Goal: Information Seeking & Learning: Compare options

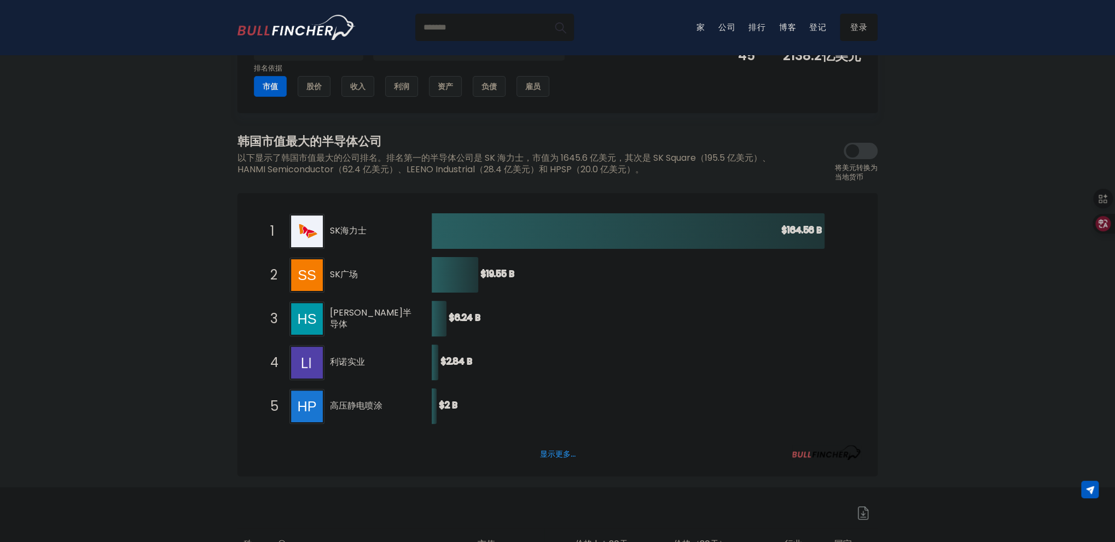
scroll to position [219, 0]
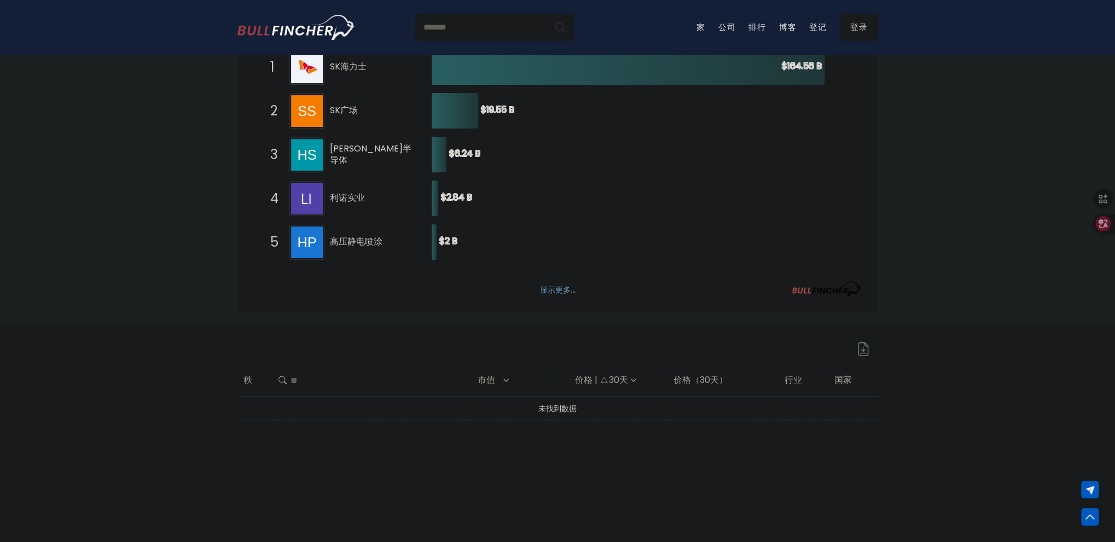
click at [549, 293] on font "显示更多..." at bounding box center [558, 289] width 36 height 11
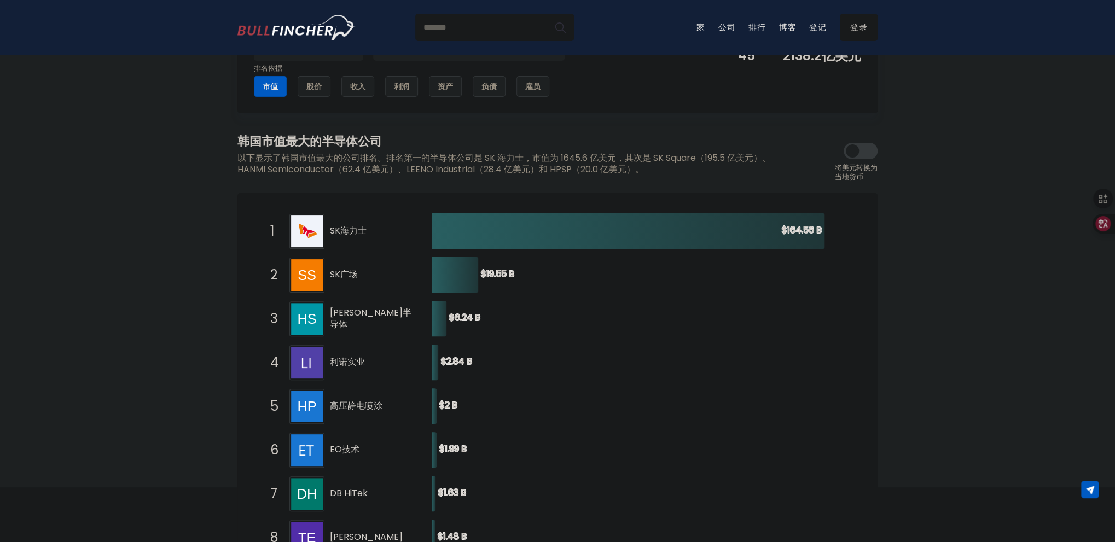
scroll to position [0, 0]
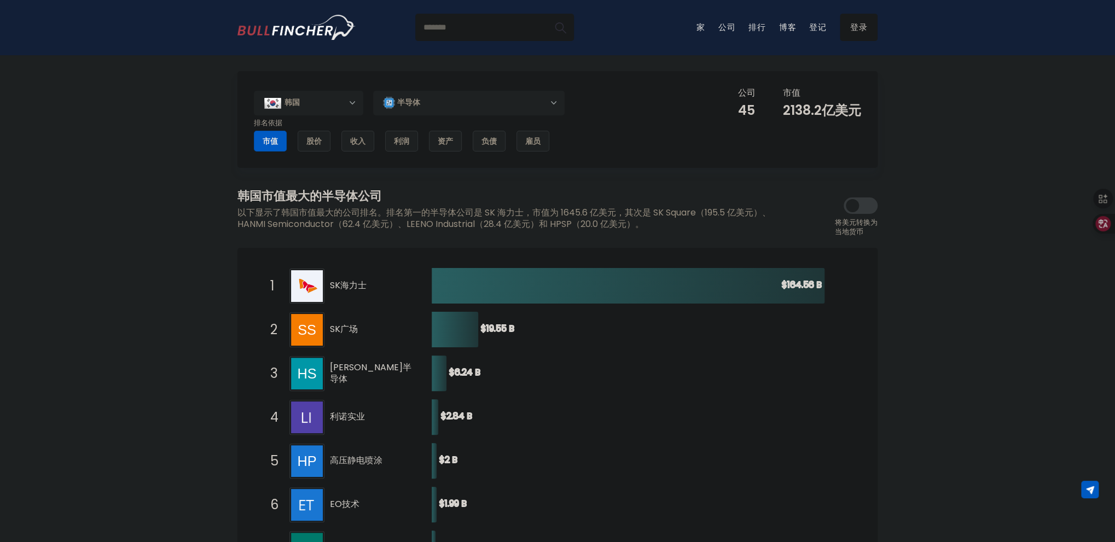
click at [528, 104] on div "半导体" at bounding box center [469, 102] width 192 height 25
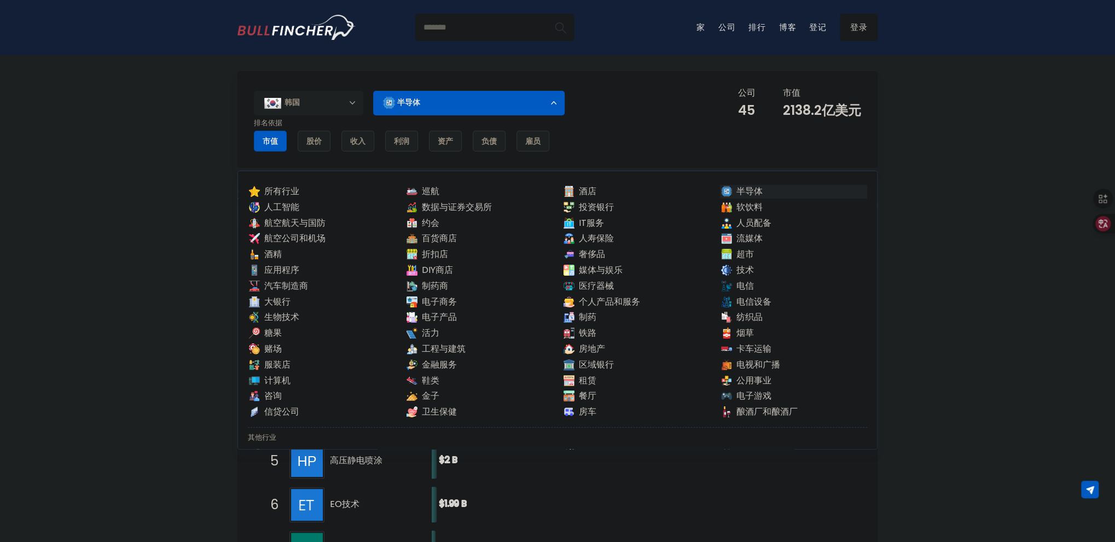
click at [529, 105] on div "半导体" at bounding box center [469, 102] width 192 height 25
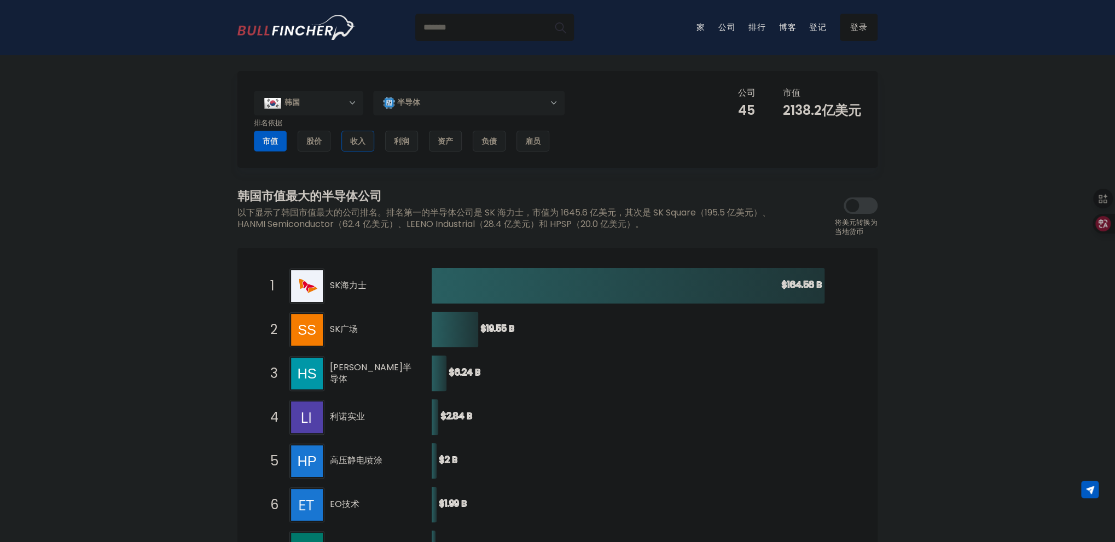
click at [356, 142] on font "收入" at bounding box center [357, 141] width 15 height 11
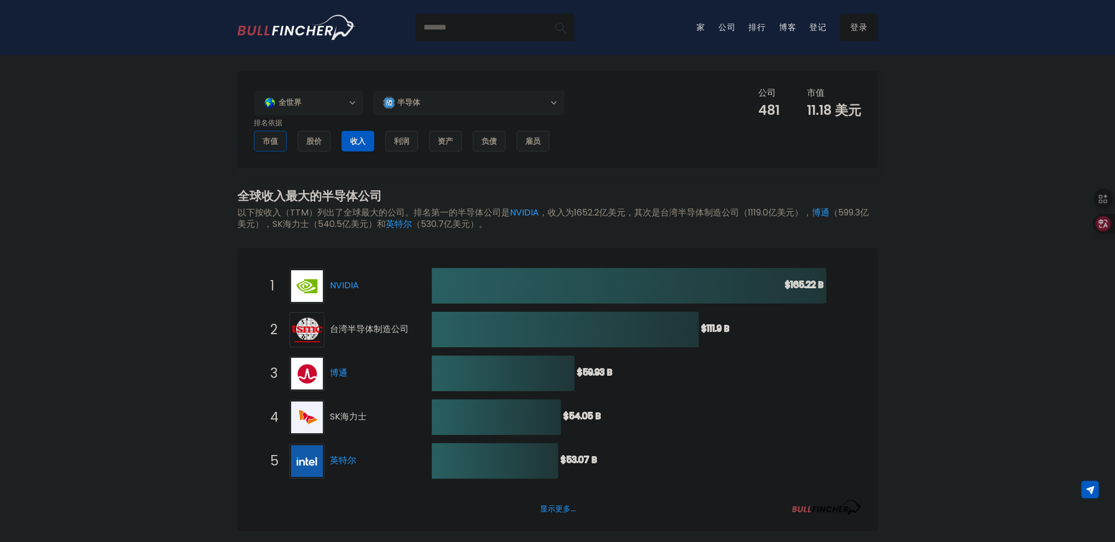
click at [276, 136] on font "市值" at bounding box center [270, 141] width 15 height 11
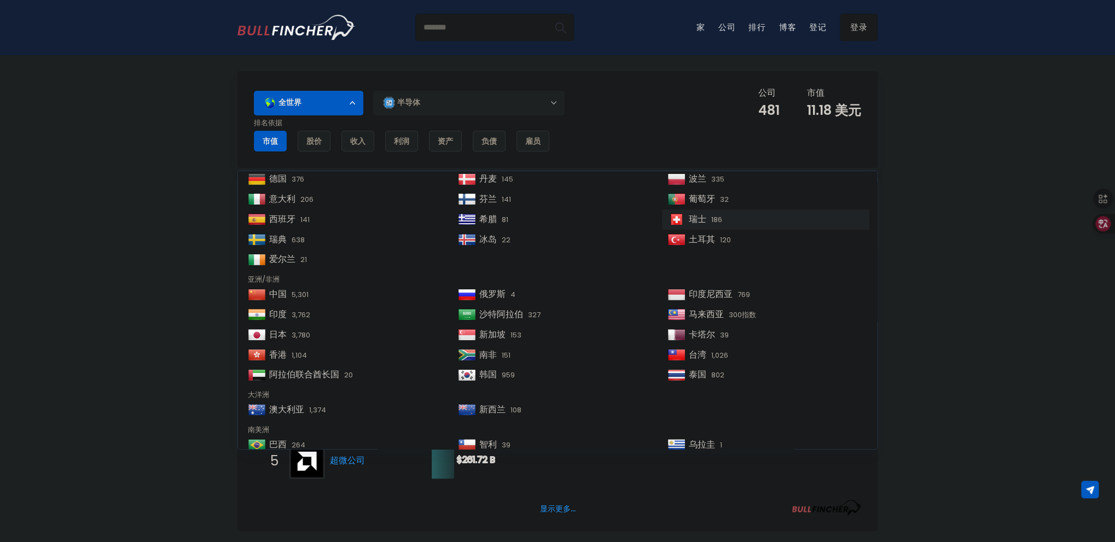
scroll to position [167, 0]
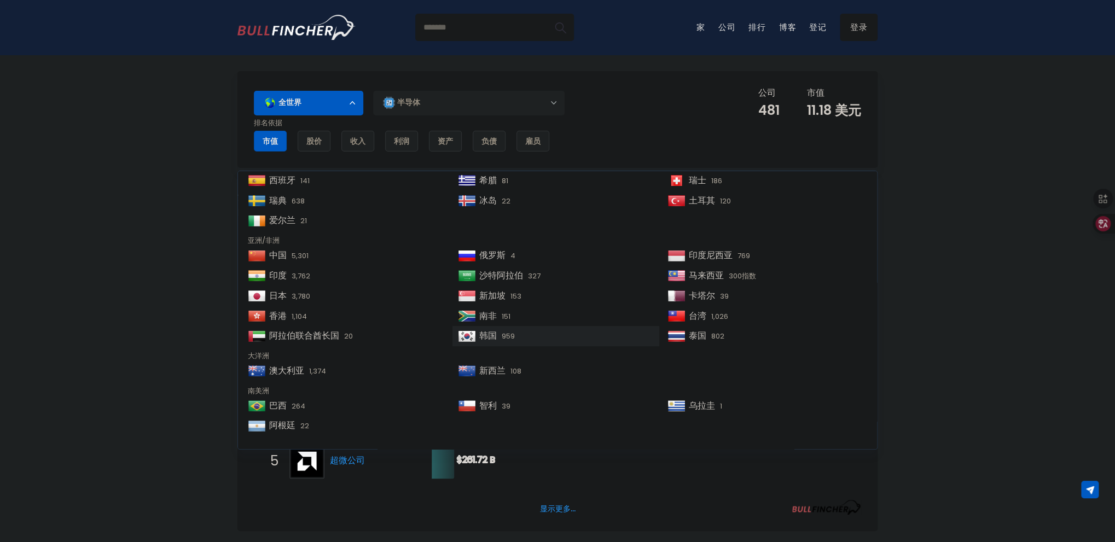
click at [508, 342] on div "韩国 959" at bounding box center [556, 336] width 207 height 20
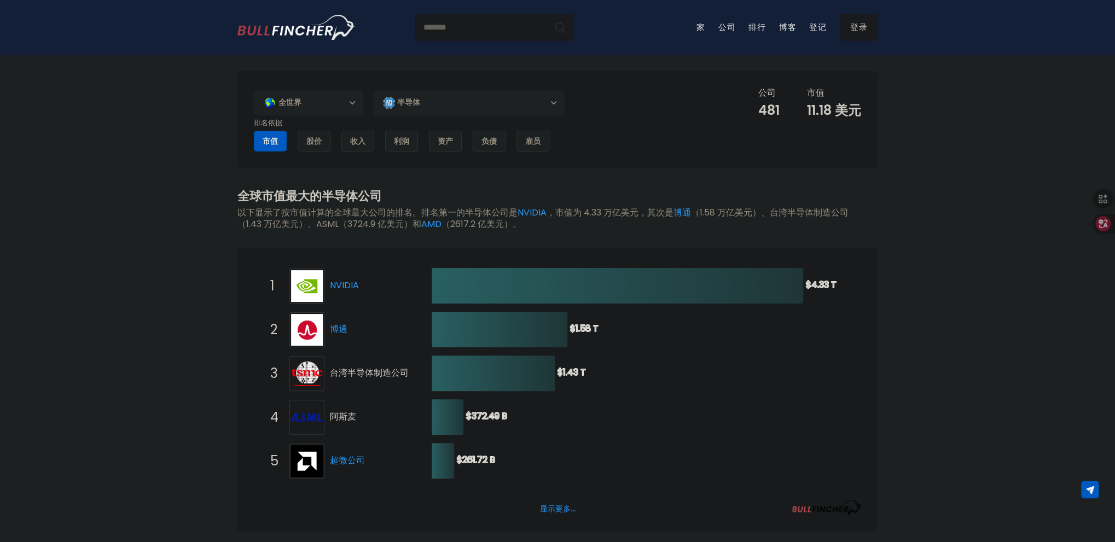
click at [935, 306] on div "全世界 Entire World 30,364 North America" at bounding box center [557, 446] width 1115 height 750
drag, startPoint x: 291, startPoint y: 1, endPoint x: 188, endPoint y: 140, distance: 173.3
click at [188, 140] on div "全世界 Entire World 30,364 North America" at bounding box center [557, 446] width 1115 height 750
drag, startPoint x: 948, startPoint y: 144, endPoint x: 784, endPoint y: 74, distance: 178.5
click at [946, 143] on div "全世界 Entire World 30,364 North America" at bounding box center [557, 446] width 1115 height 750
